Goal: Check status: Check status

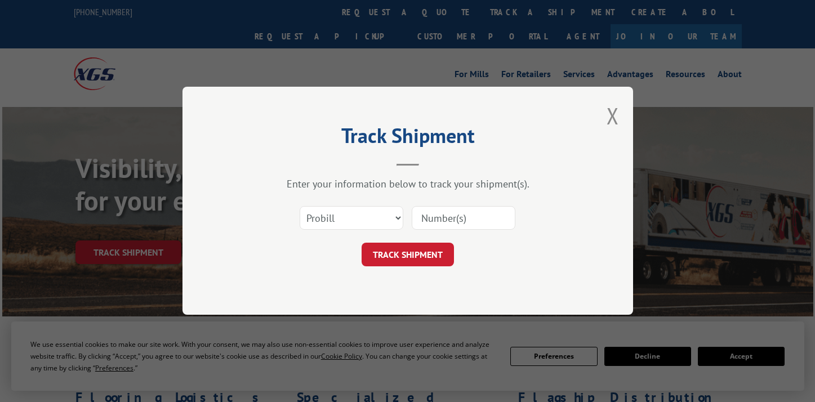
drag, startPoint x: 331, startPoint y: 217, endPoint x: 332, endPoint y: 223, distance: 5.7
click at [331, 221] on select "Select category... Probill BOL PO" at bounding box center [352, 219] width 104 height 24
select select "bol"
click at [300, 207] on select "Select category... Probill BOL PO" at bounding box center [352, 219] width 104 height 24
click at [447, 228] on input at bounding box center [464, 219] width 104 height 24
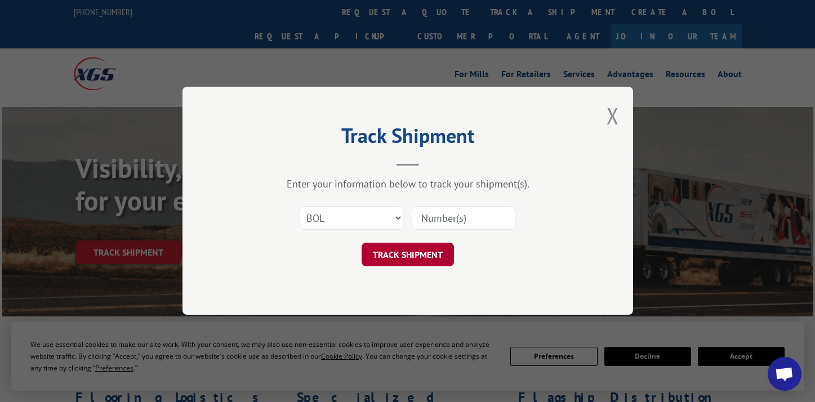
paste input "526079829"
type input "526079829"
click at [396, 264] on button "TRACK SHIPMENT" at bounding box center [408, 255] width 92 height 24
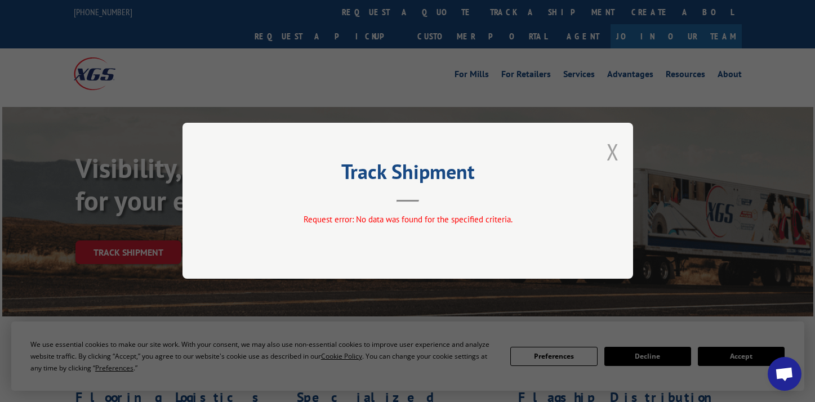
click at [607, 159] on button "Close modal" at bounding box center [613, 152] width 12 height 30
